Goal: Information Seeking & Learning: Learn about a topic

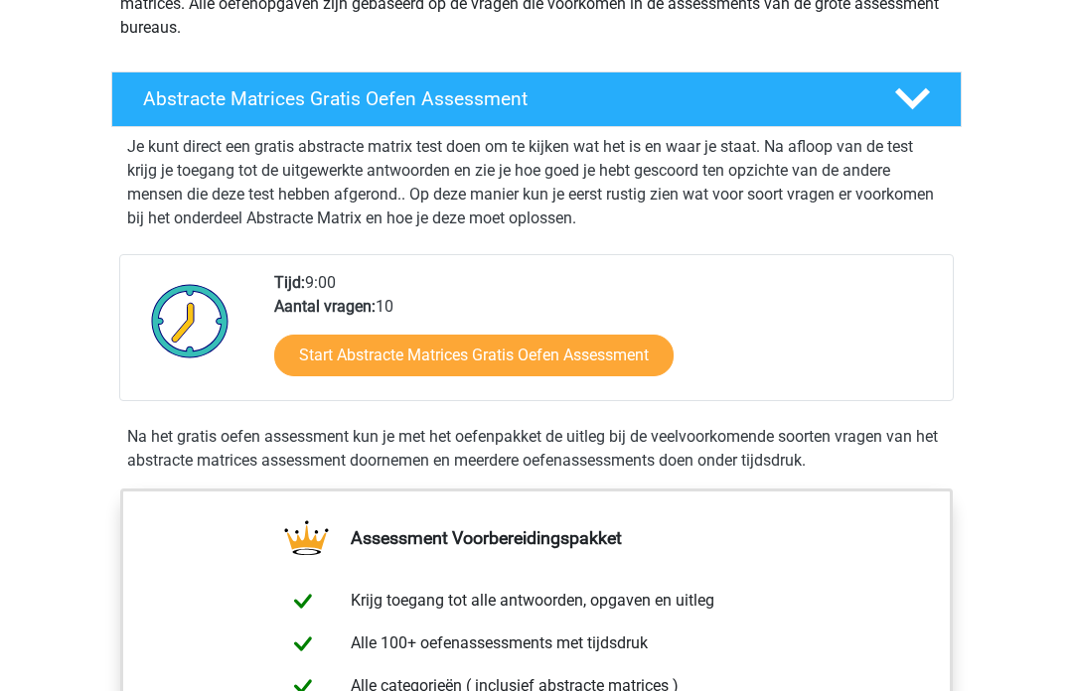
scroll to position [279, 0]
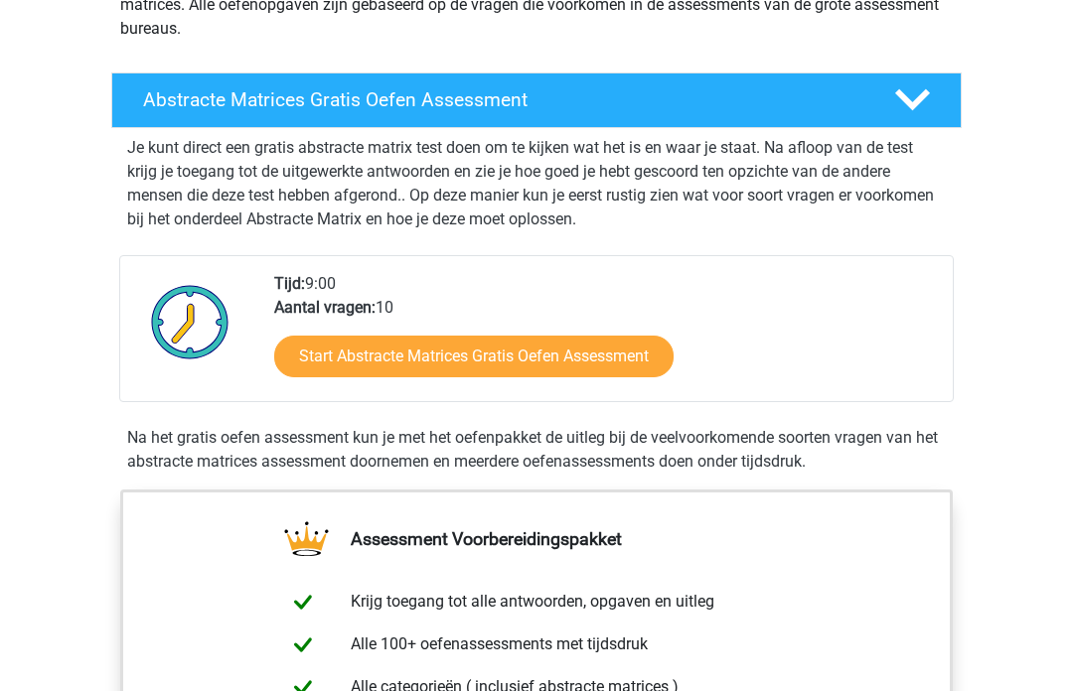
click at [523, 348] on link "Start Abstracte Matrices Gratis Oefen Assessment" at bounding box center [473, 357] width 399 height 42
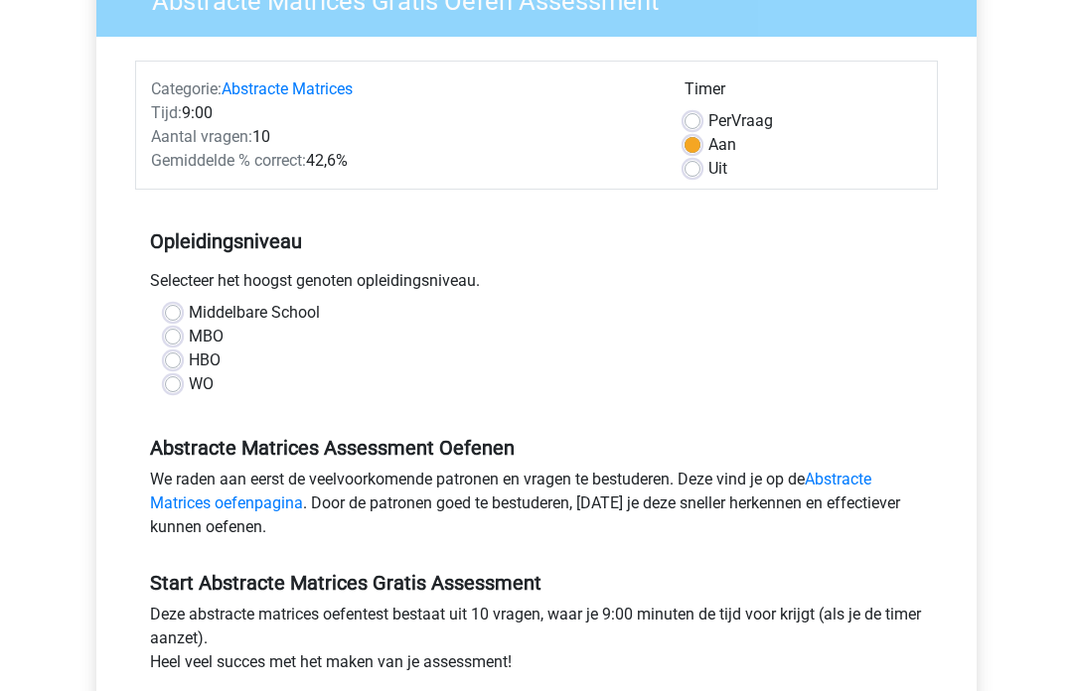
scroll to position [198, 0]
click at [189, 366] on label "HBO" at bounding box center [205, 361] width 32 height 24
click at [175, 366] on input "HBO" at bounding box center [173, 359] width 16 height 20
radio input "true"
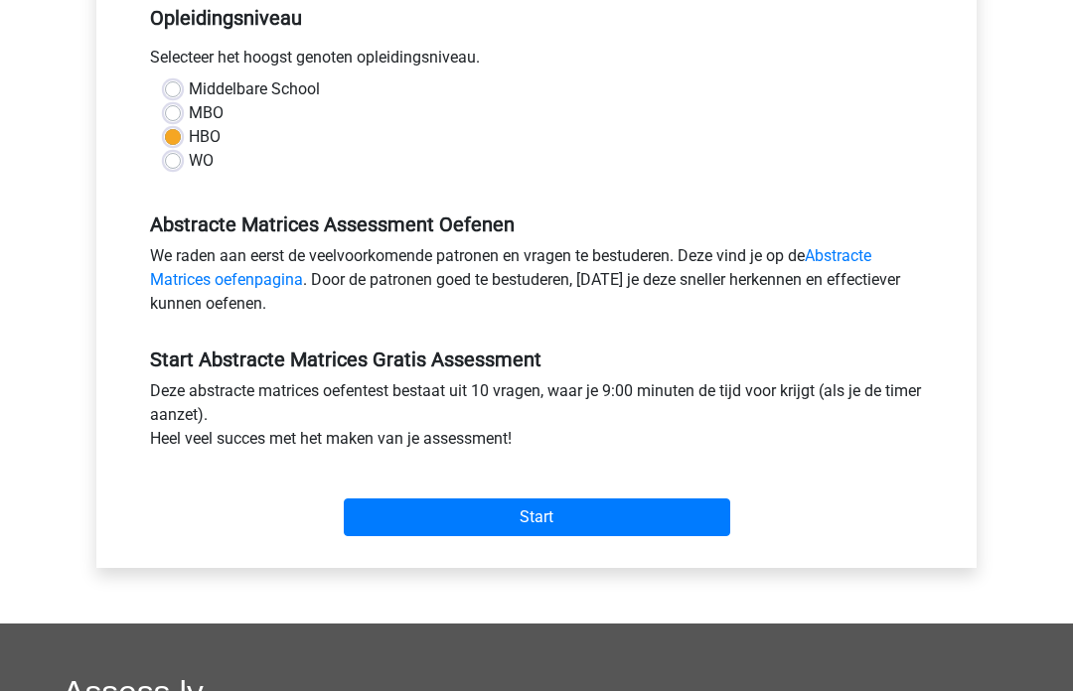
scroll to position [421, 0]
click at [541, 513] on input "Start" at bounding box center [537, 518] width 386 height 38
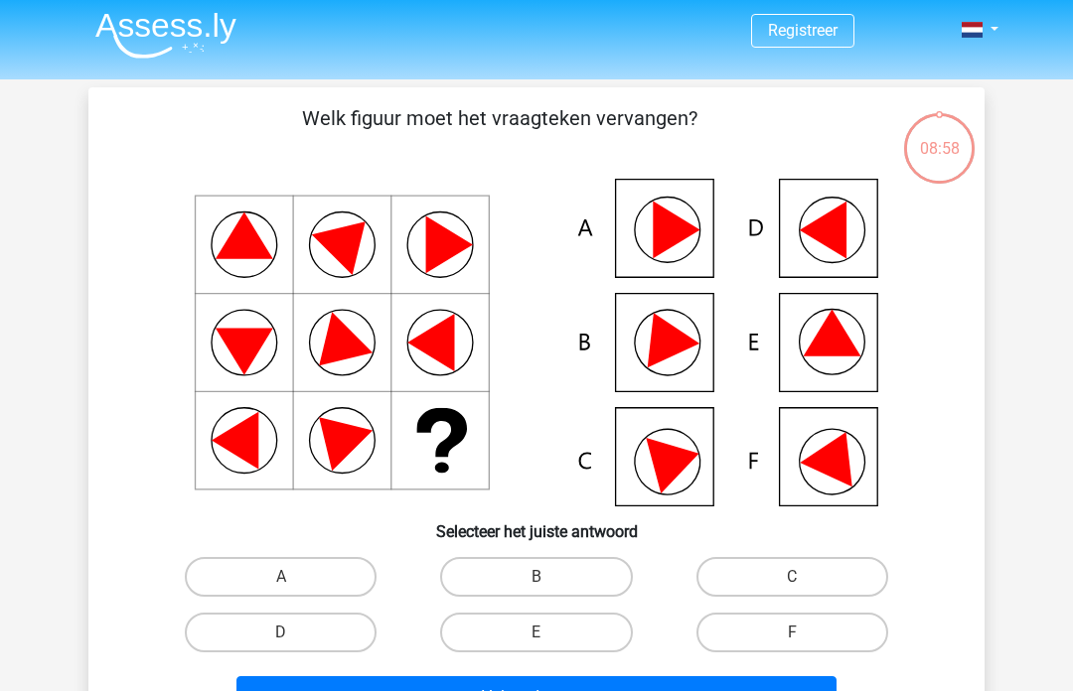
scroll to position [4, 0]
click at [823, 455] on icon at bounding box center [836, 453] width 72 height 67
click at [785, 637] on label "F" at bounding box center [792, 633] width 192 height 40
click at [792, 637] on input "F" at bounding box center [798, 639] width 13 height 13
radio input "true"
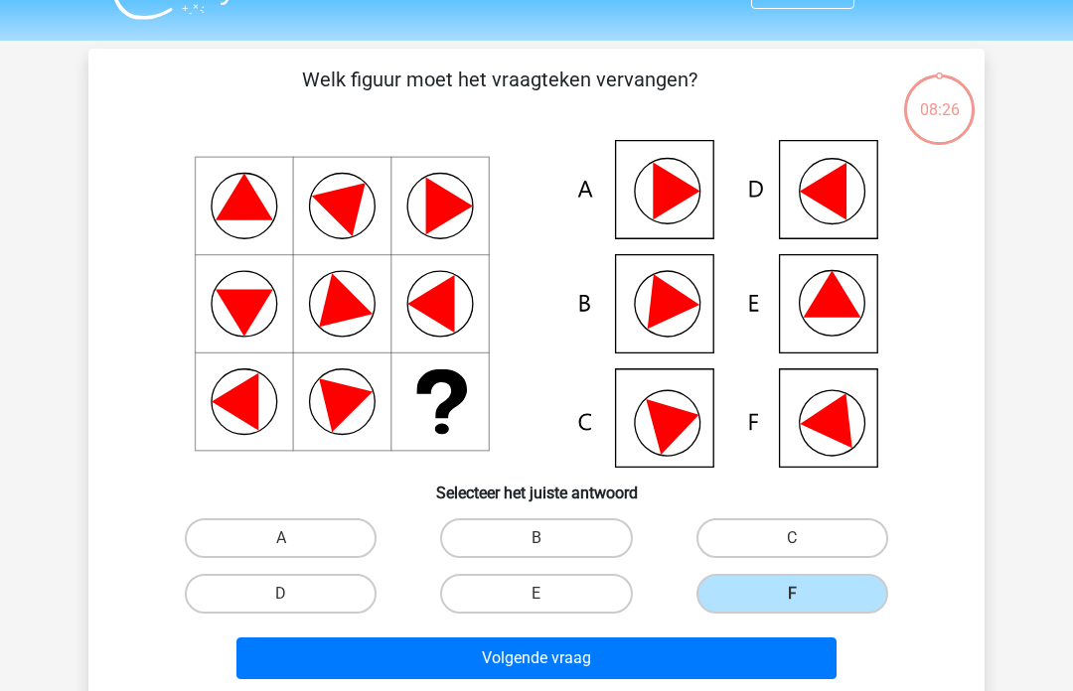
scroll to position [44, 0]
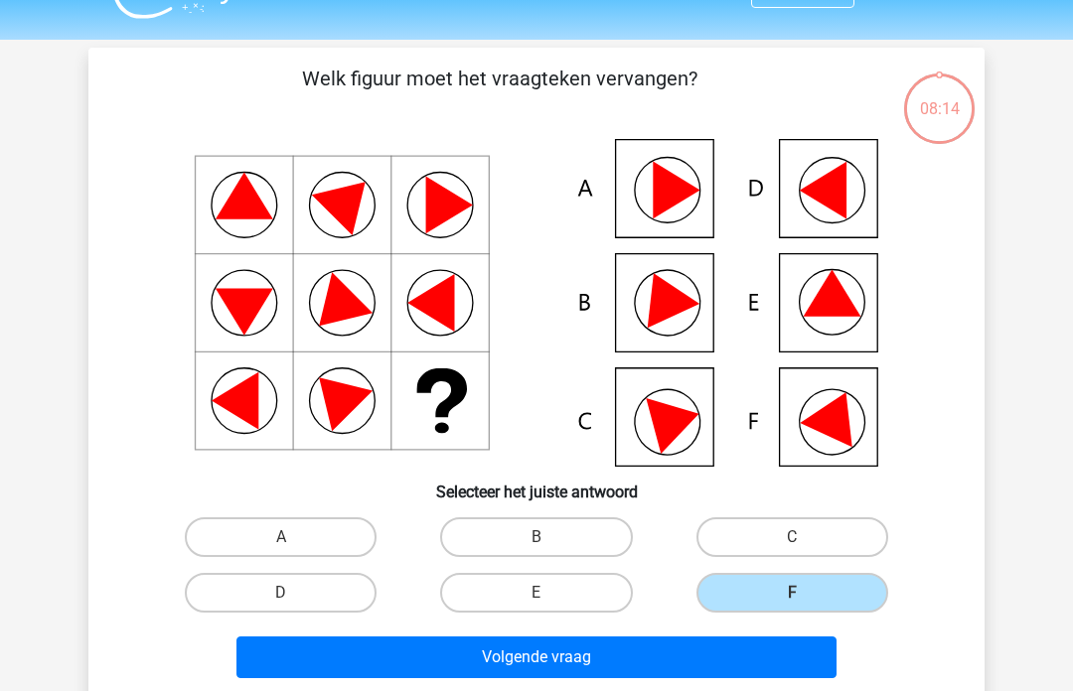
click at [547, 657] on button "Volgende vraag" at bounding box center [536, 658] width 601 height 42
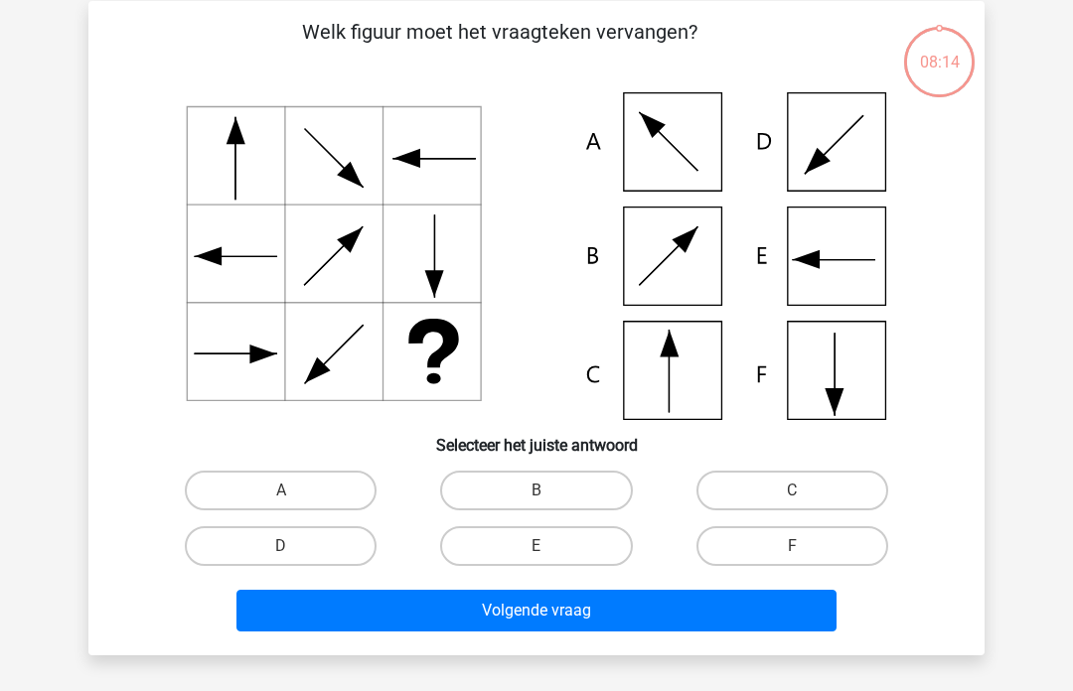
scroll to position [91, 0]
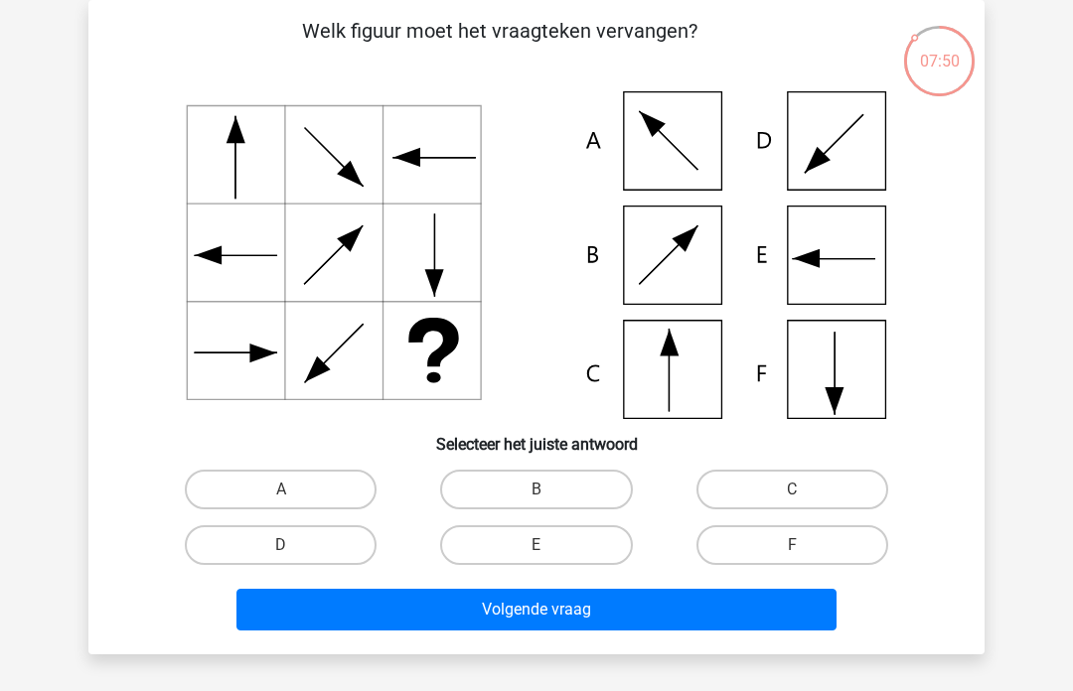
click at [788, 487] on label "C" at bounding box center [792, 490] width 192 height 40
click at [792, 490] on input "C" at bounding box center [798, 496] width 13 height 13
radio input "true"
click at [652, 607] on button "Volgende vraag" at bounding box center [536, 610] width 601 height 42
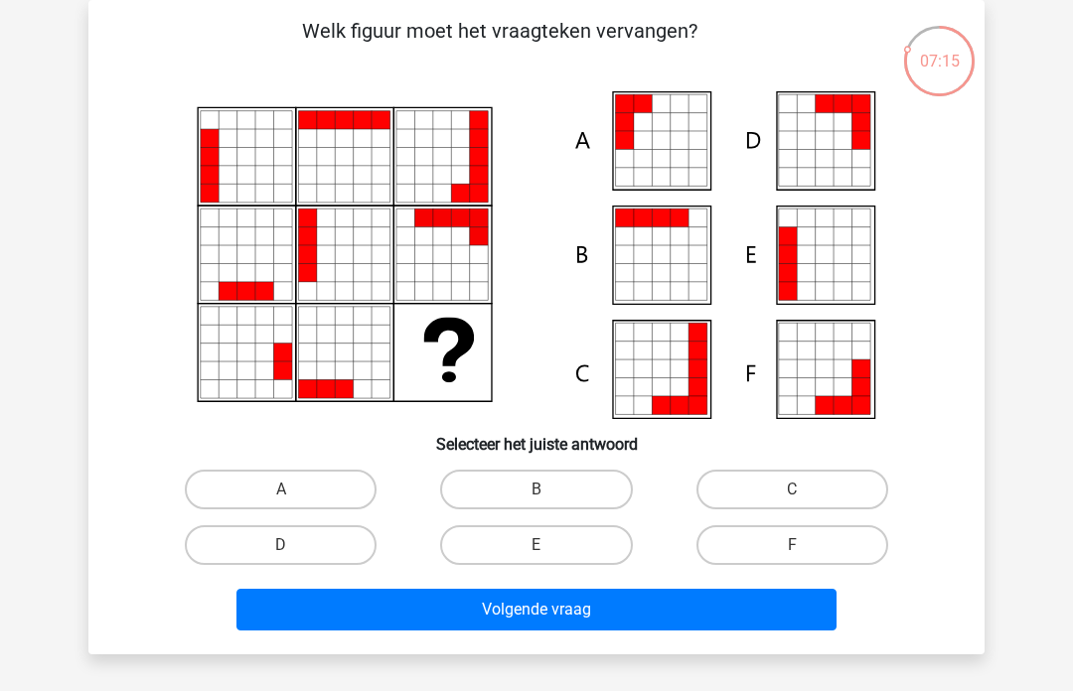
click at [547, 541] on label "E" at bounding box center [536, 545] width 192 height 40
click at [547, 545] on input "E" at bounding box center [542, 551] width 13 height 13
radio input "true"
click at [561, 629] on button "Volgende vraag" at bounding box center [536, 610] width 601 height 42
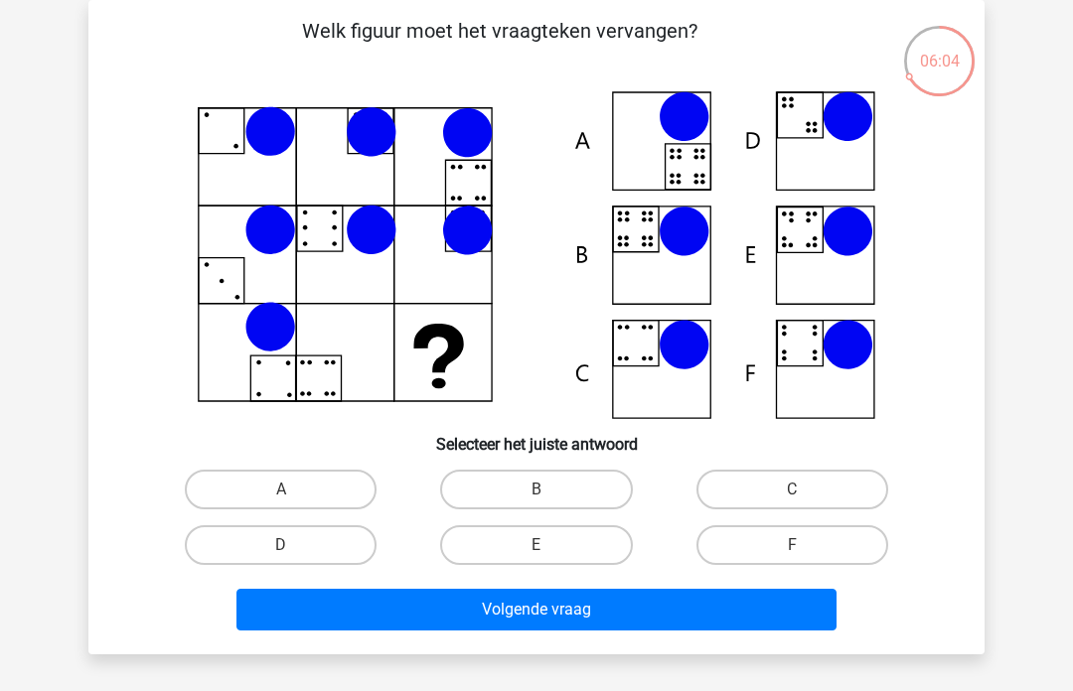
click at [543, 478] on label "B" at bounding box center [536, 490] width 192 height 40
click at [543, 490] on input "B" at bounding box center [542, 496] width 13 height 13
radio input "true"
click at [597, 613] on button "Volgende vraag" at bounding box center [536, 610] width 601 height 42
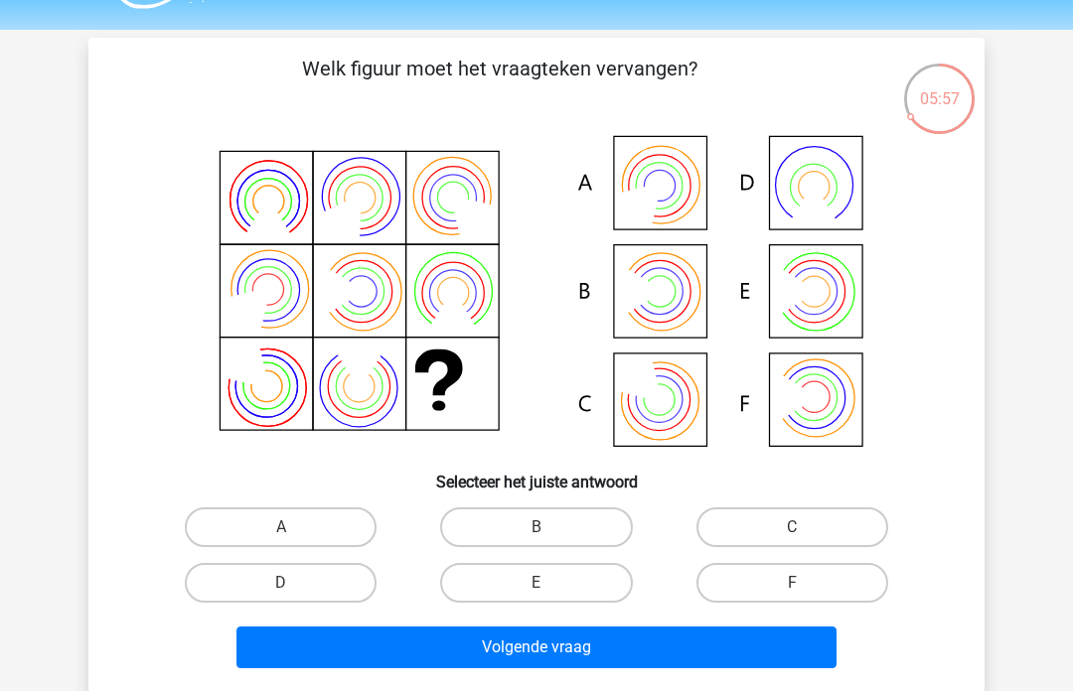
scroll to position [56, 0]
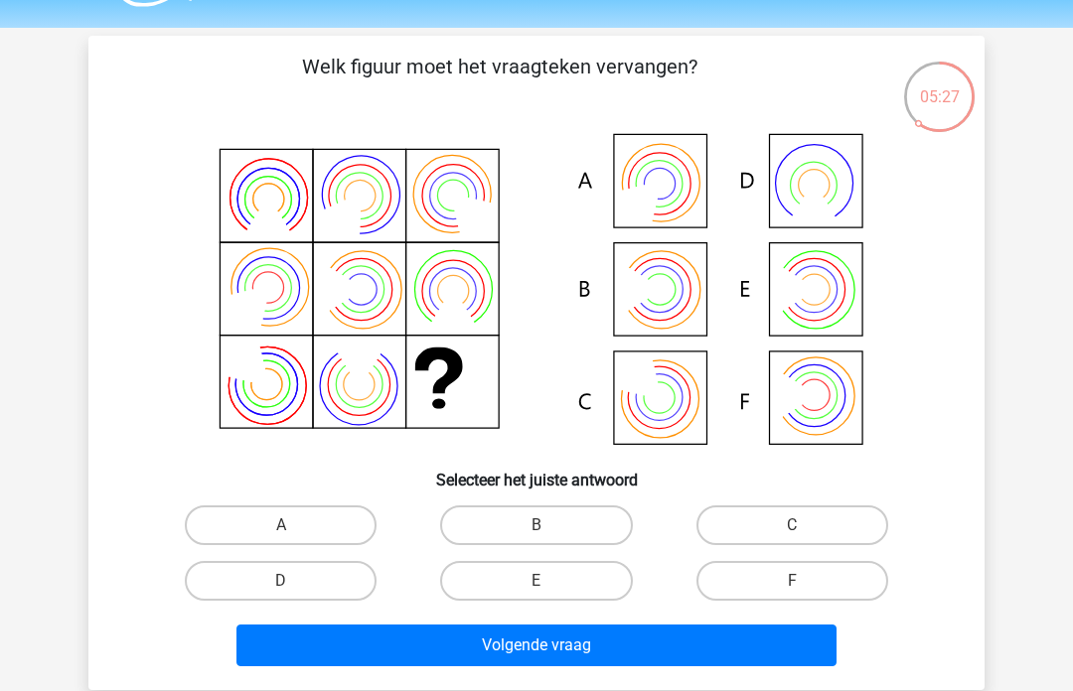
click at [664, 182] on icon at bounding box center [536, 291] width 801 height 328
click at [330, 529] on label "A" at bounding box center [281, 526] width 192 height 40
click at [294, 529] on input "A" at bounding box center [287, 531] width 13 height 13
radio input "true"
click at [407, 648] on button "Volgende vraag" at bounding box center [536, 646] width 601 height 42
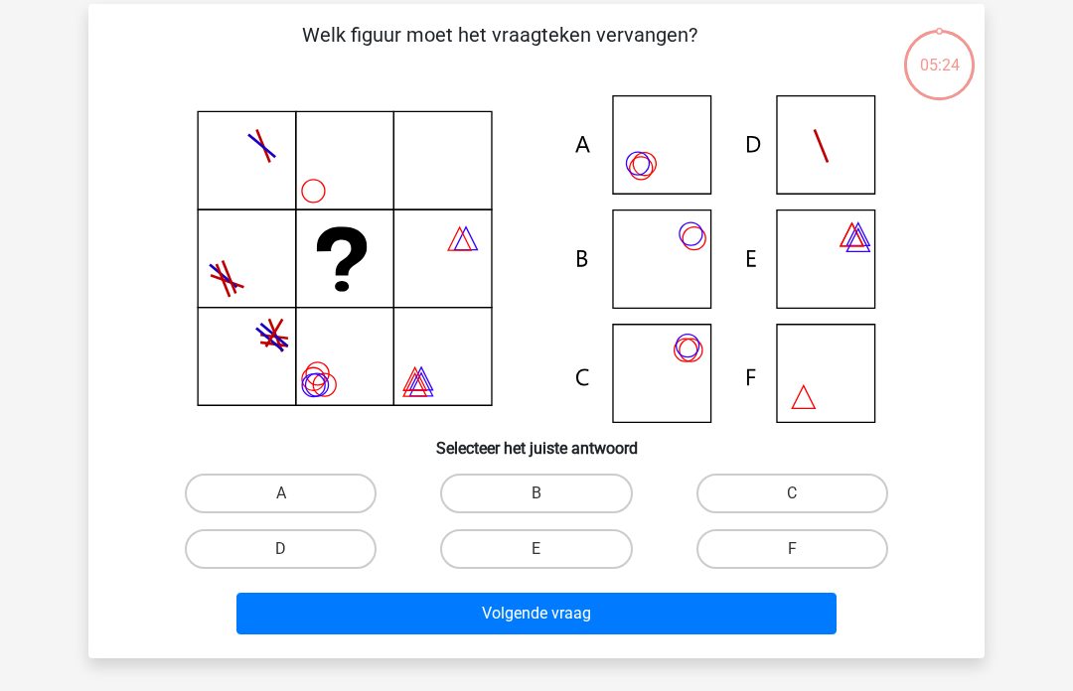
scroll to position [91, 0]
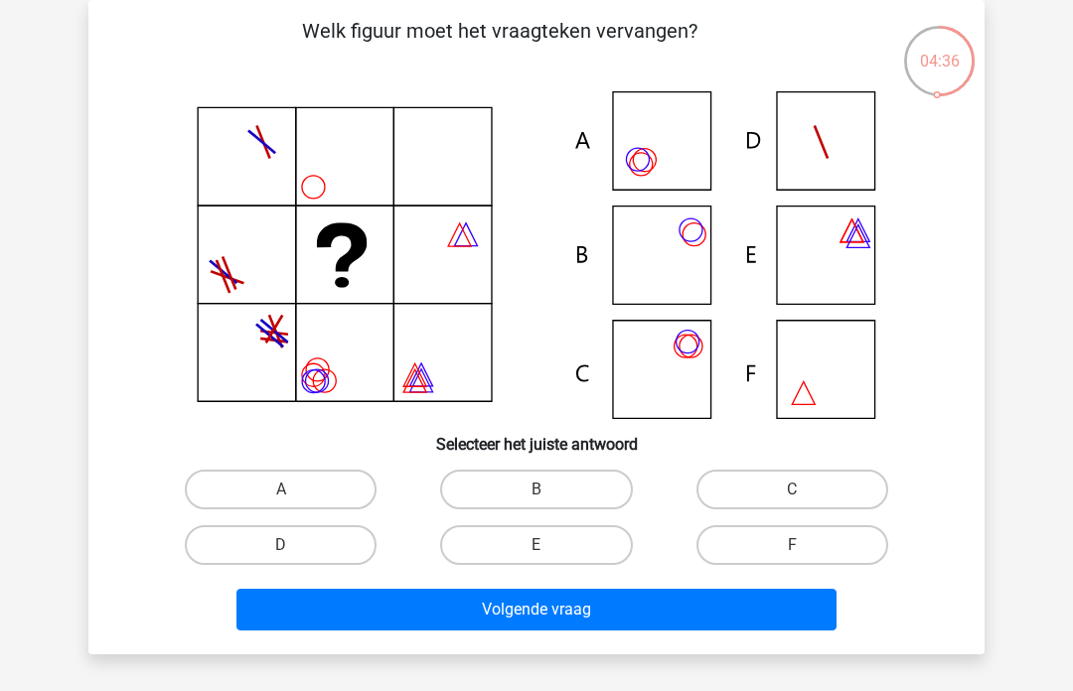
click at [660, 357] on icon at bounding box center [536, 255] width 801 height 328
click at [806, 491] on label "C" at bounding box center [792, 490] width 192 height 40
click at [805, 491] on input "C" at bounding box center [798, 496] width 13 height 13
radio input "true"
click at [612, 600] on button "Volgende vraag" at bounding box center [536, 610] width 601 height 42
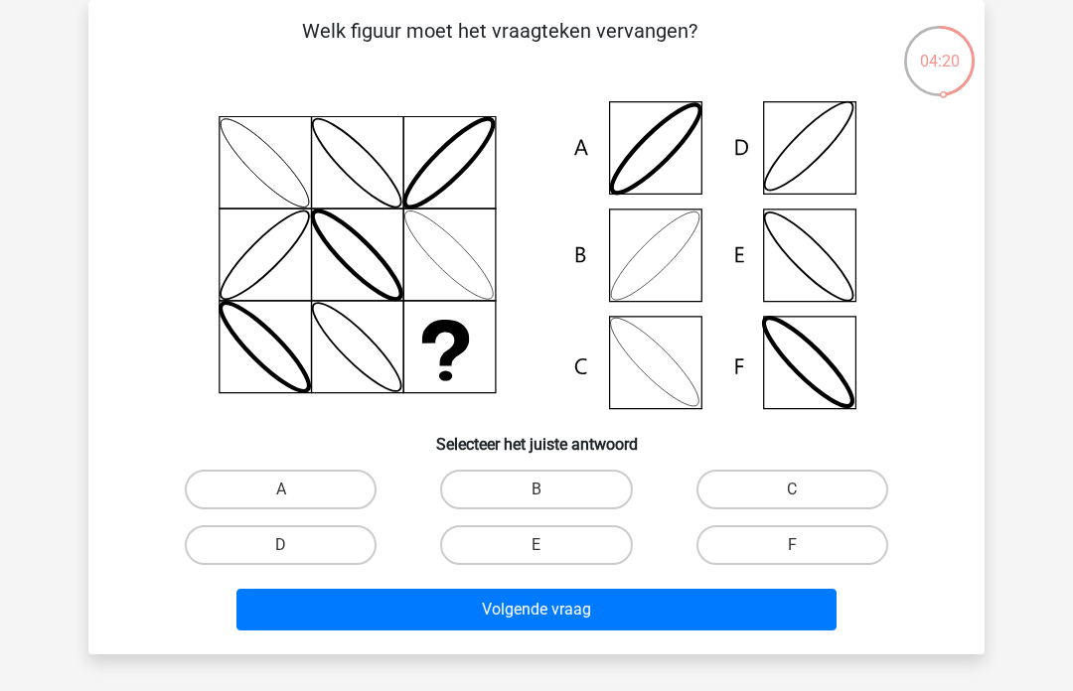
click at [507, 480] on label "B" at bounding box center [536, 490] width 192 height 40
click at [536, 490] on input "B" at bounding box center [542, 496] width 13 height 13
radio input "true"
click at [482, 619] on button "Volgende vraag" at bounding box center [536, 610] width 601 height 42
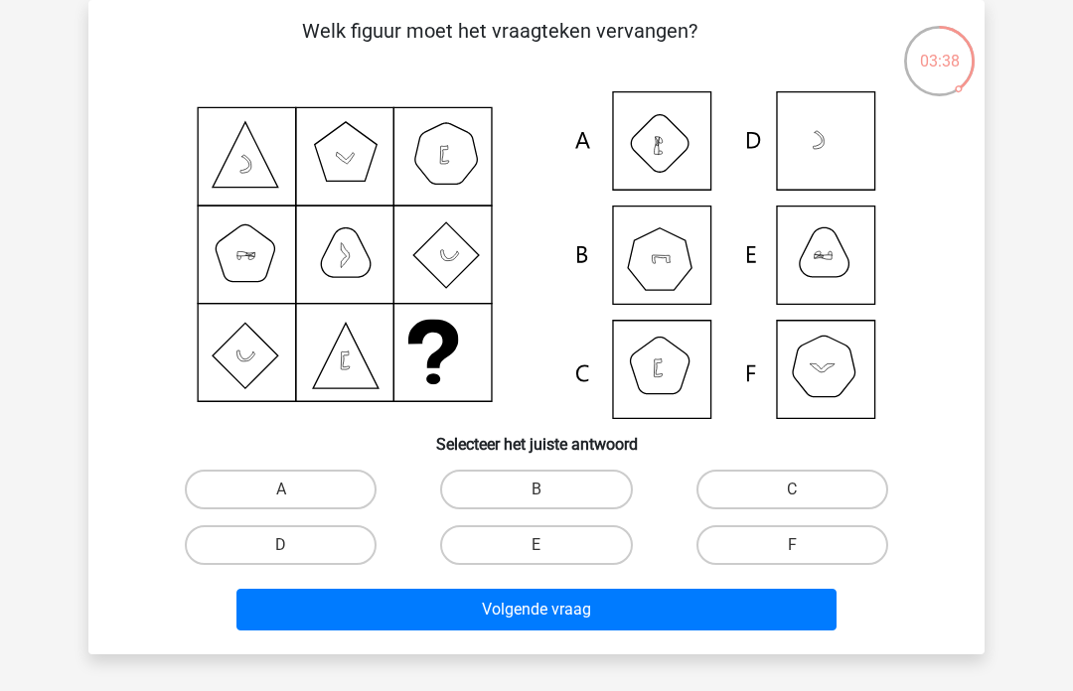
click at [828, 148] on icon at bounding box center [536, 255] width 801 height 328
click at [333, 554] on label "D" at bounding box center [281, 545] width 192 height 40
click at [294, 554] on input "D" at bounding box center [287, 551] width 13 height 13
radio input "true"
click at [412, 629] on button "Volgende vraag" at bounding box center [536, 610] width 601 height 42
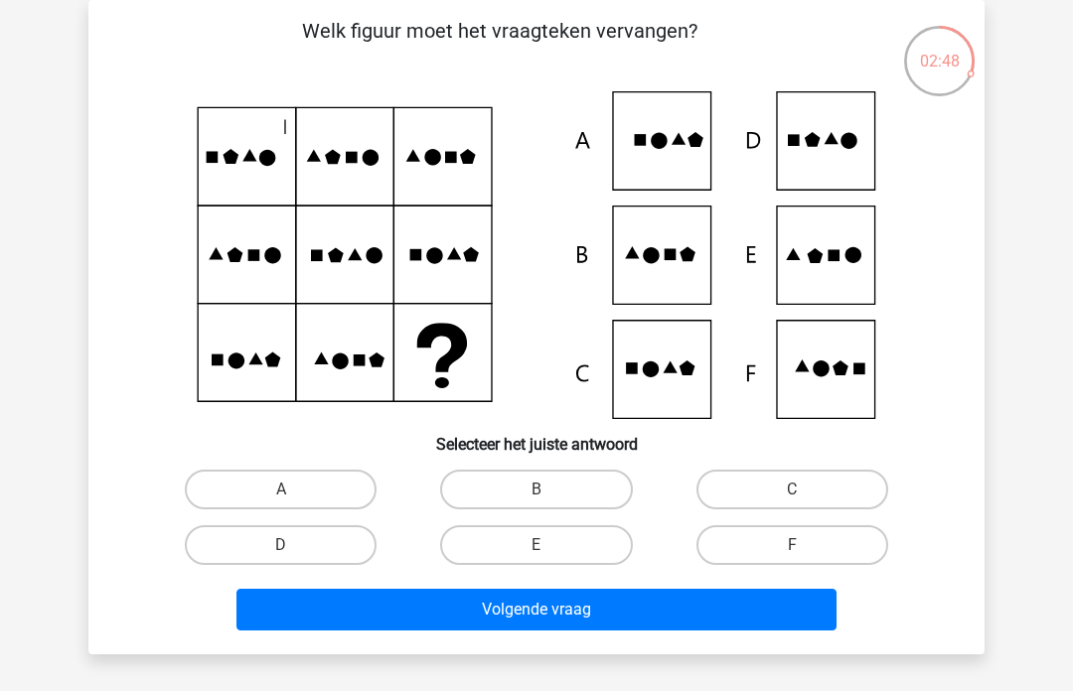
click at [768, 550] on label "F" at bounding box center [792, 545] width 192 height 40
click at [792, 550] on input "F" at bounding box center [798, 551] width 13 height 13
radio input "true"
click at [612, 605] on button "Volgende vraag" at bounding box center [536, 610] width 601 height 42
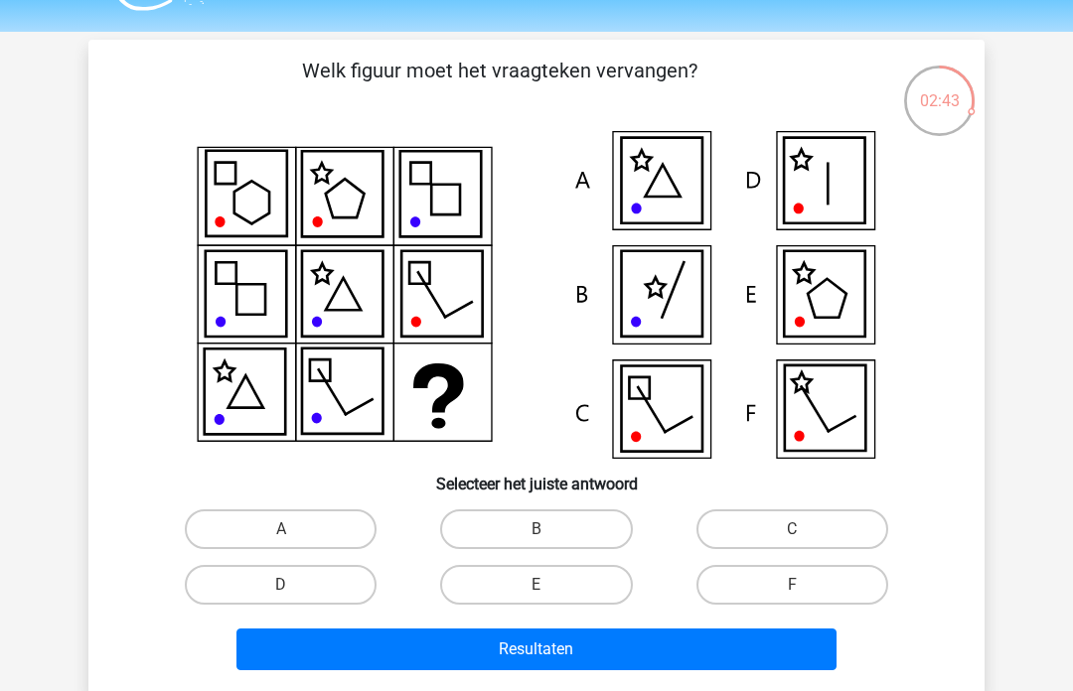
scroll to position [53, 0]
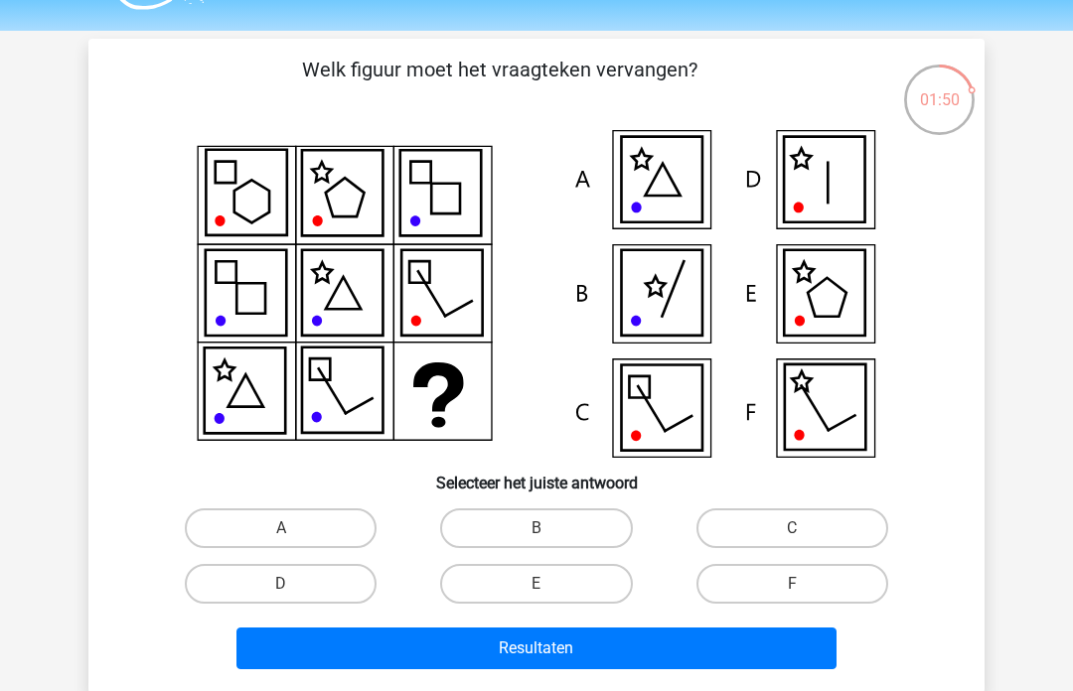
click at [809, 518] on label "C" at bounding box center [792, 529] width 192 height 40
click at [805, 528] on input "C" at bounding box center [798, 534] width 13 height 13
radio input "true"
click at [667, 654] on button "Resultaten" at bounding box center [536, 649] width 601 height 42
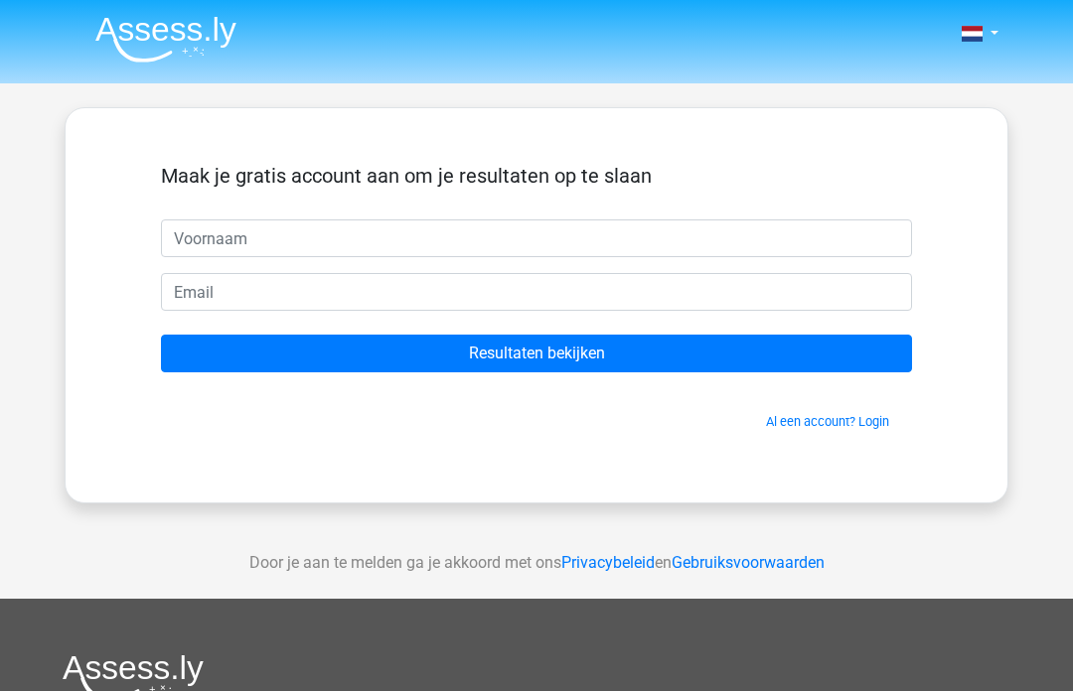
click at [662, 224] on input "text" at bounding box center [536, 239] width 751 height 38
type input "Marisa"
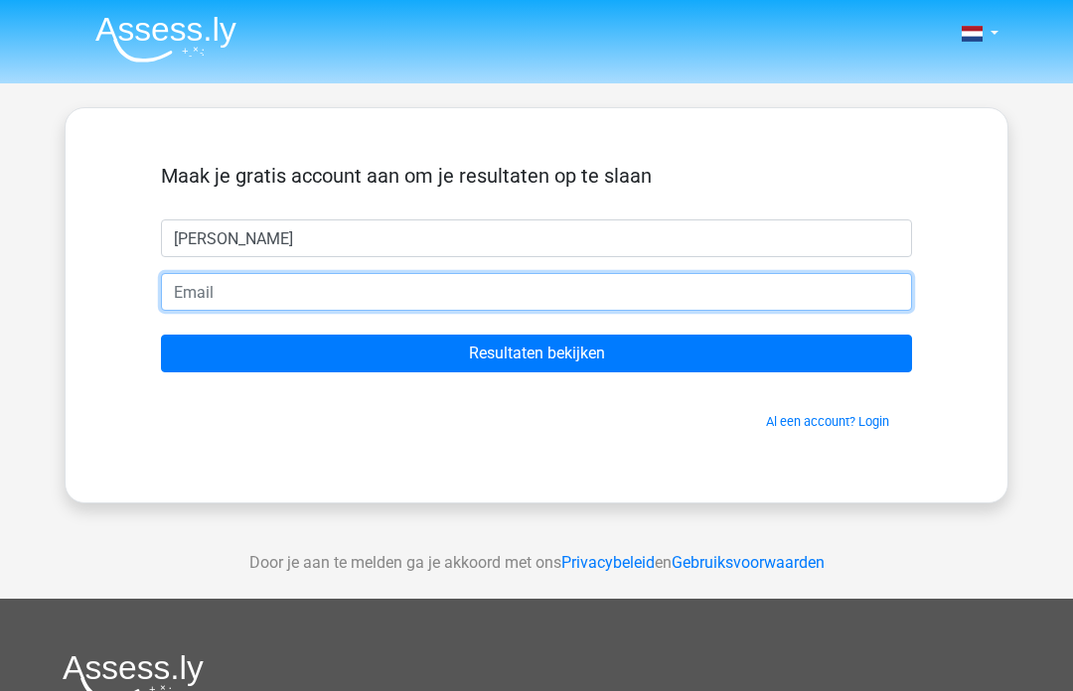
click at [694, 278] on input "email" at bounding box center [536, 292] width 751 height 38
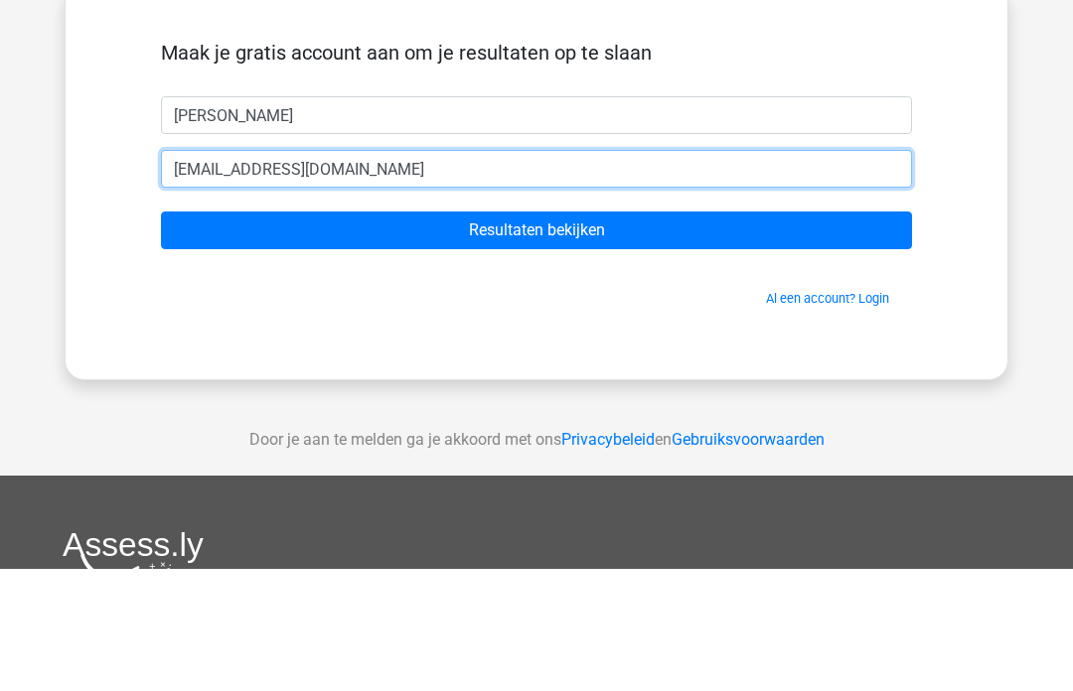
type input "riesjemuller@hotmail.com"
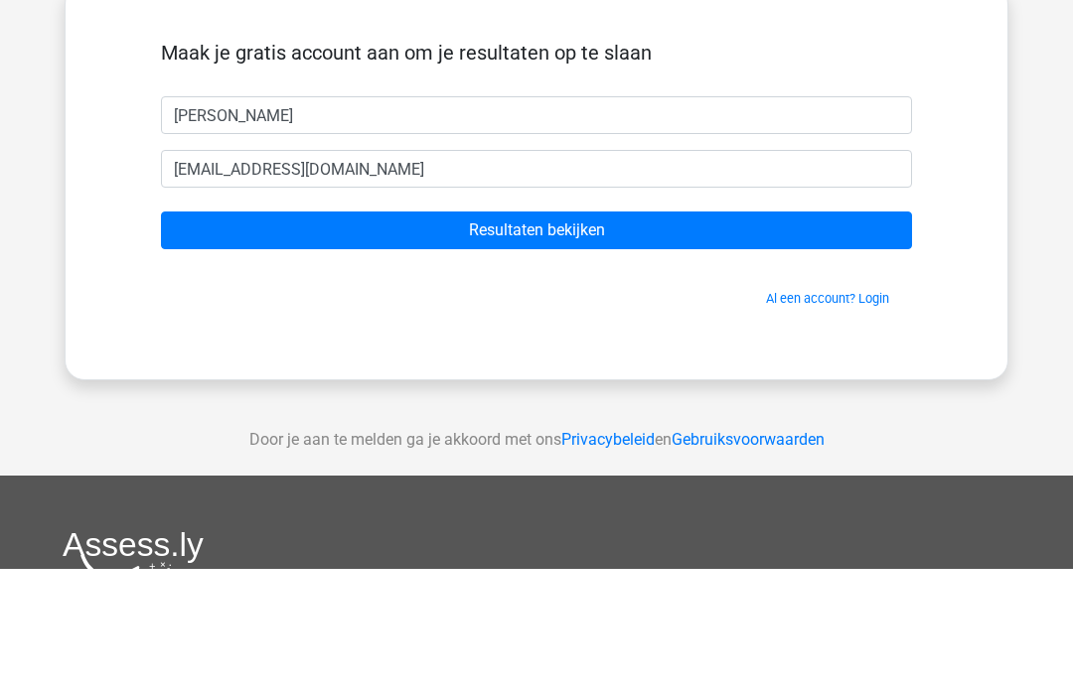
click at [584, 335] on input "Resultaten bekijken" at bounding box center [536, 354] width 751 height 38
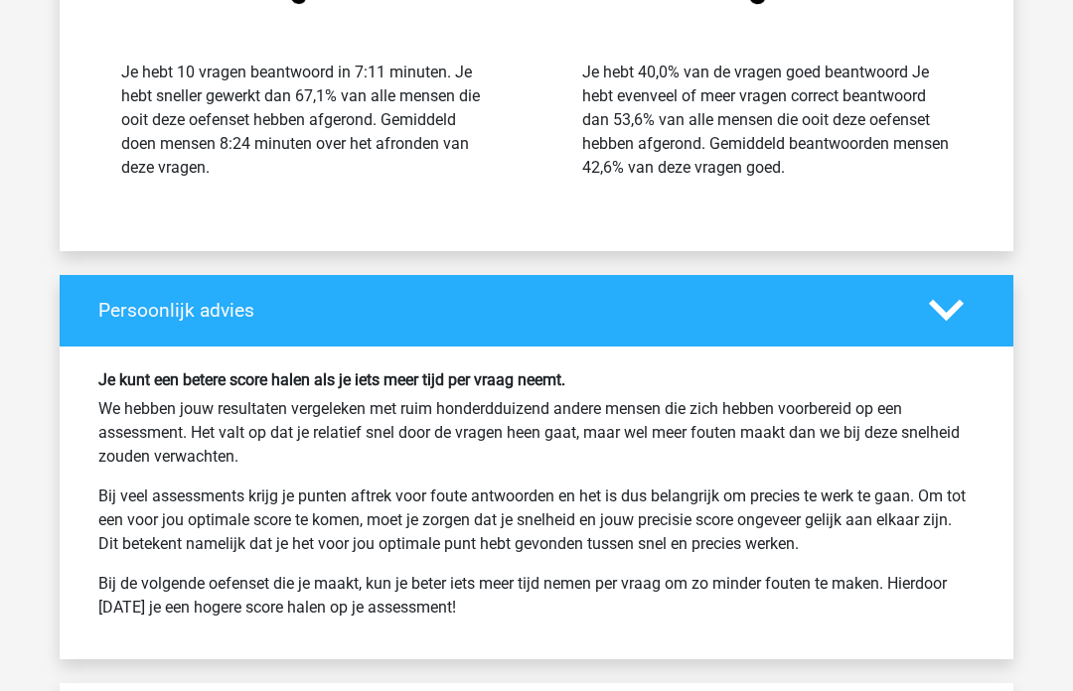
scroll to position [2950, 0]
